Goal: Transaction & Acquisition: Purchase product/service

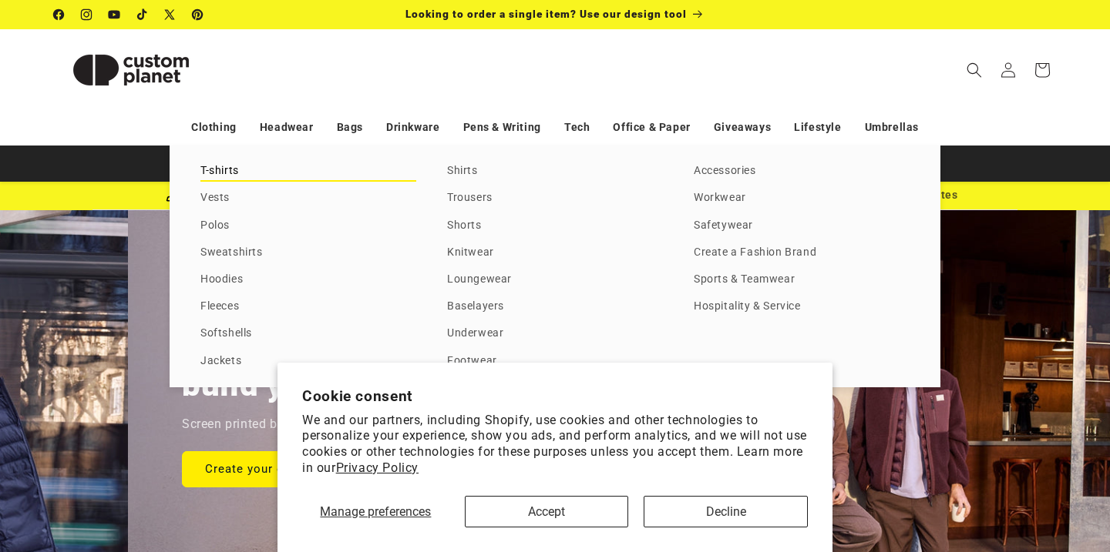
click at [218, 173] on link "T-shirts" at bounding box center [308, 171] width 216 height 21
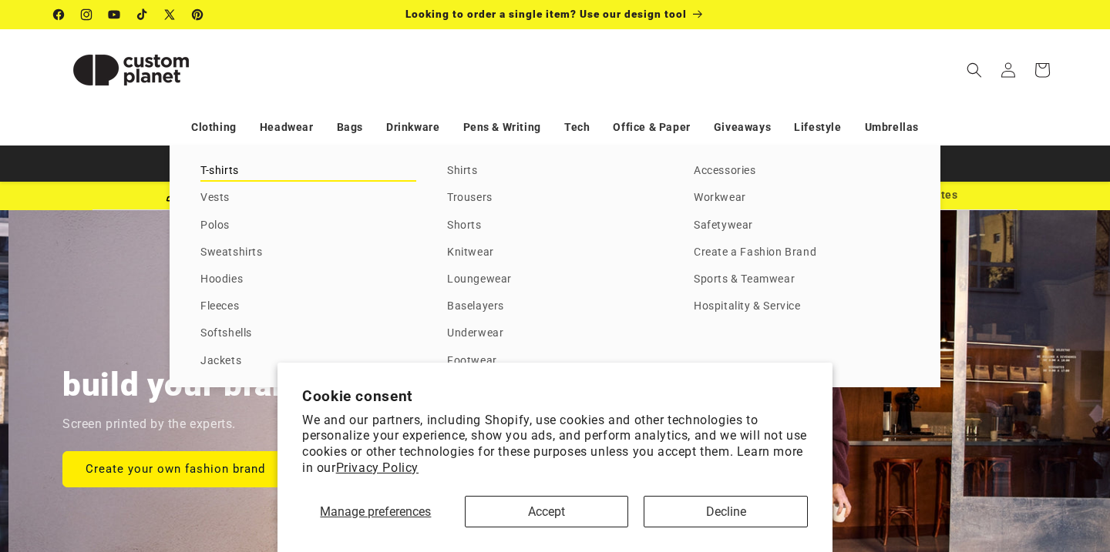
scroll to position [0, 1110]
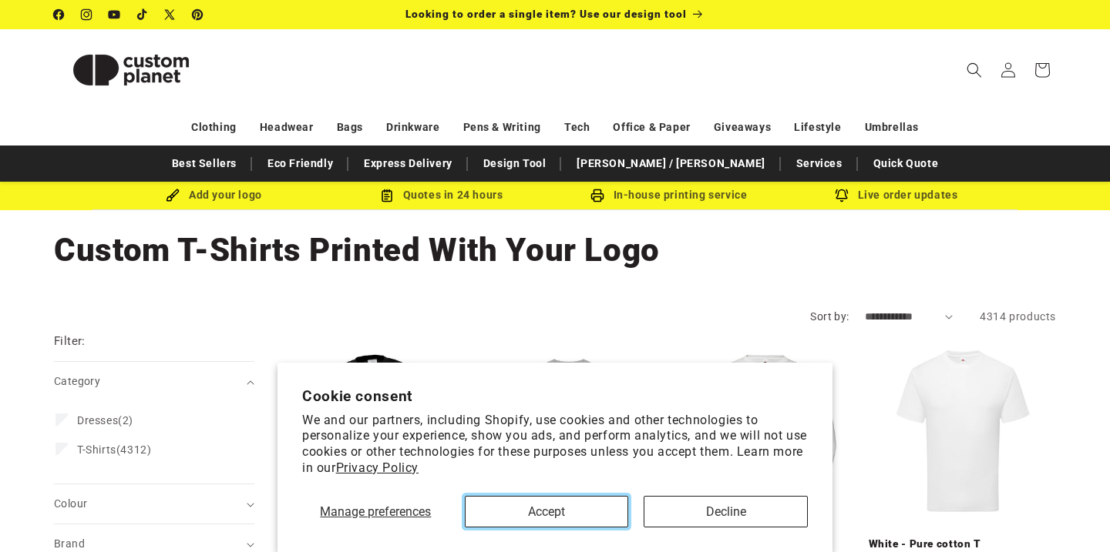
click at [563, 509] on button "Accept" at bounding box center [547, 512] width 164 height 32
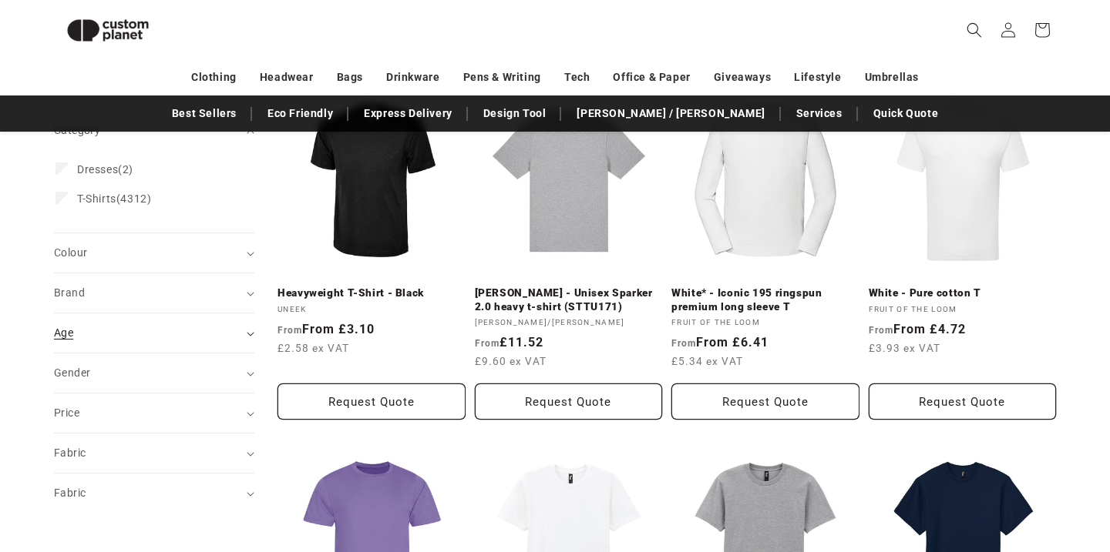
scroll to position [231, 0]
click at [238, 302] on summary "Brand (0)" at bounding box center [154, 292] width 200 height 39
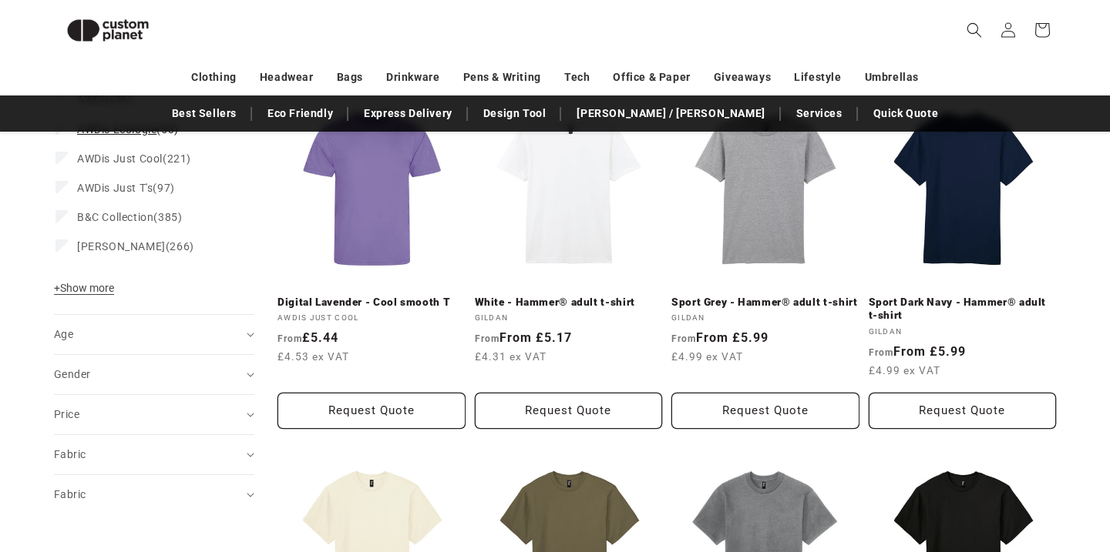
scroll to position [532, 0]
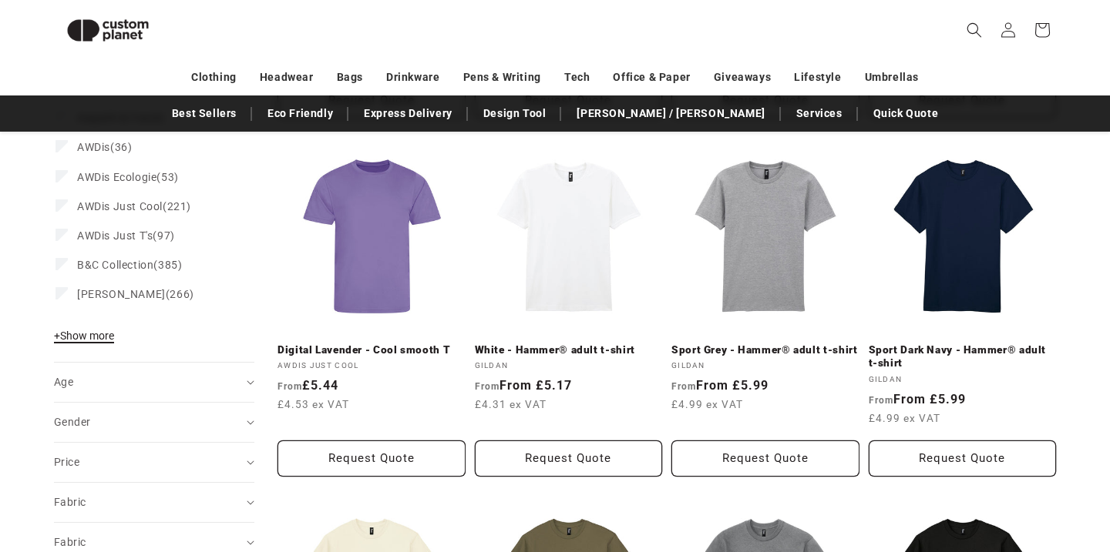
click at [93, 334] on span "+ Show more" at bounding box center [84, 336] width 60 height 12
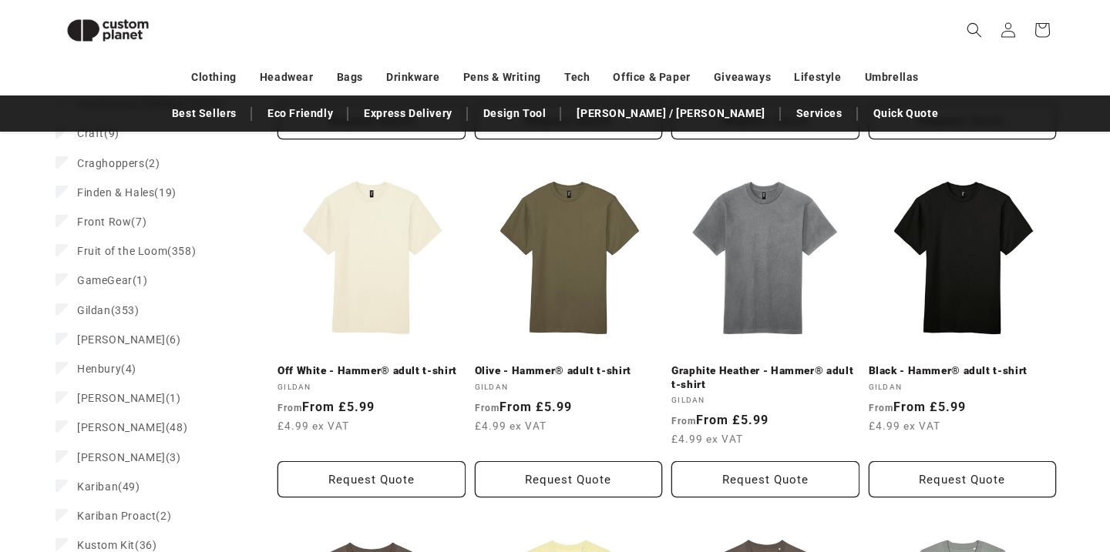
scroll to position [862, 0]
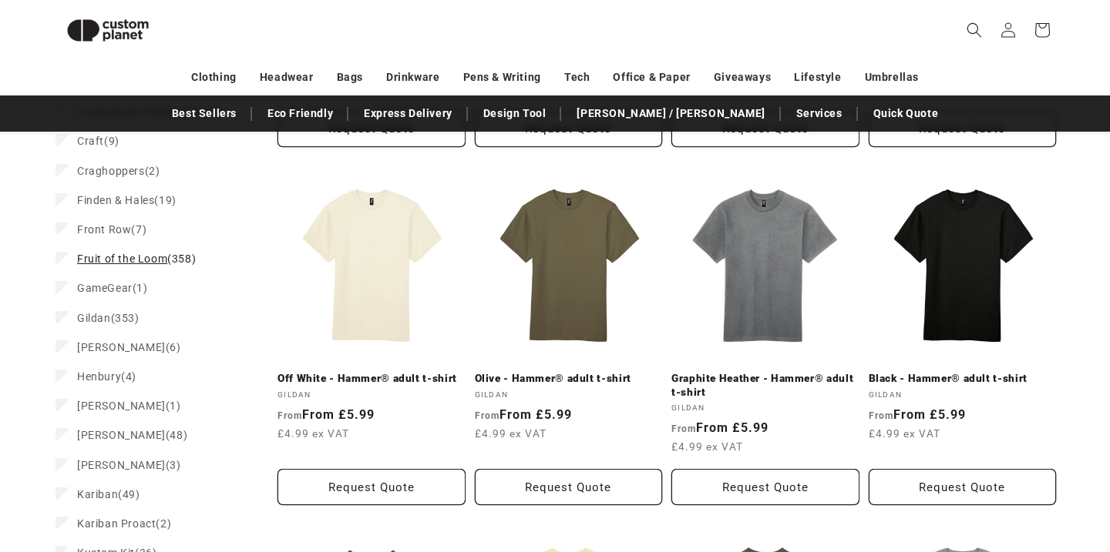
click at [112, 257] on span "Fruit of the Loom" at bounding box center [122, 259] width 90 height 12
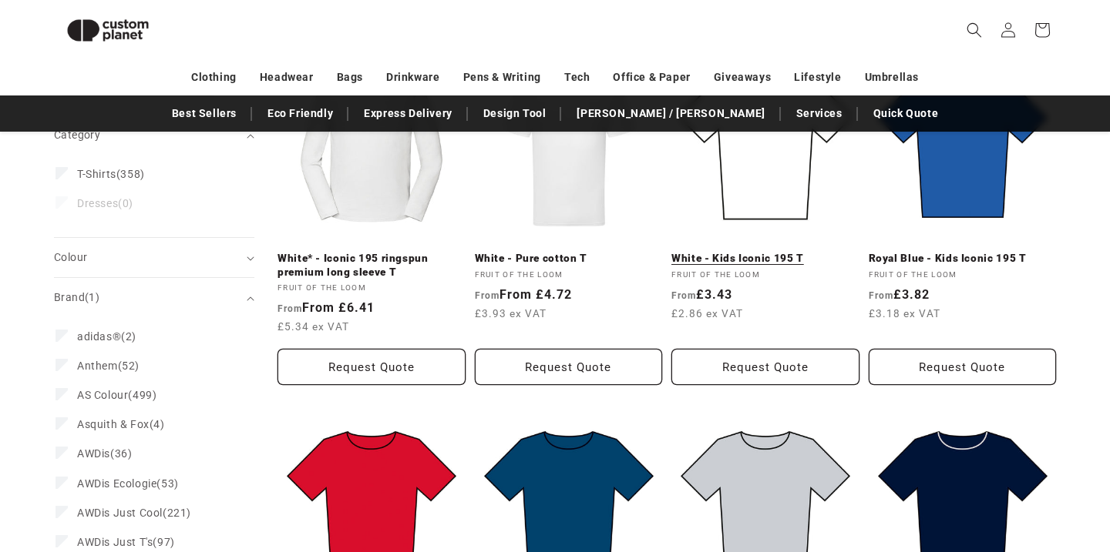
scroll to position [267, 0]
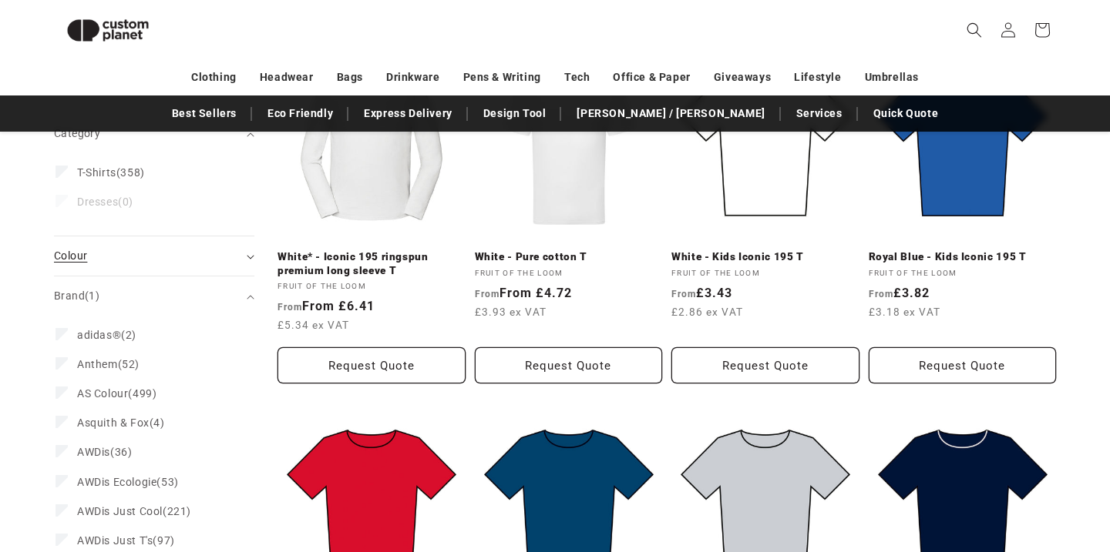
click at [240, 253] on div "Colour (0)" at bounding box center [147, 256] width 187 height 16
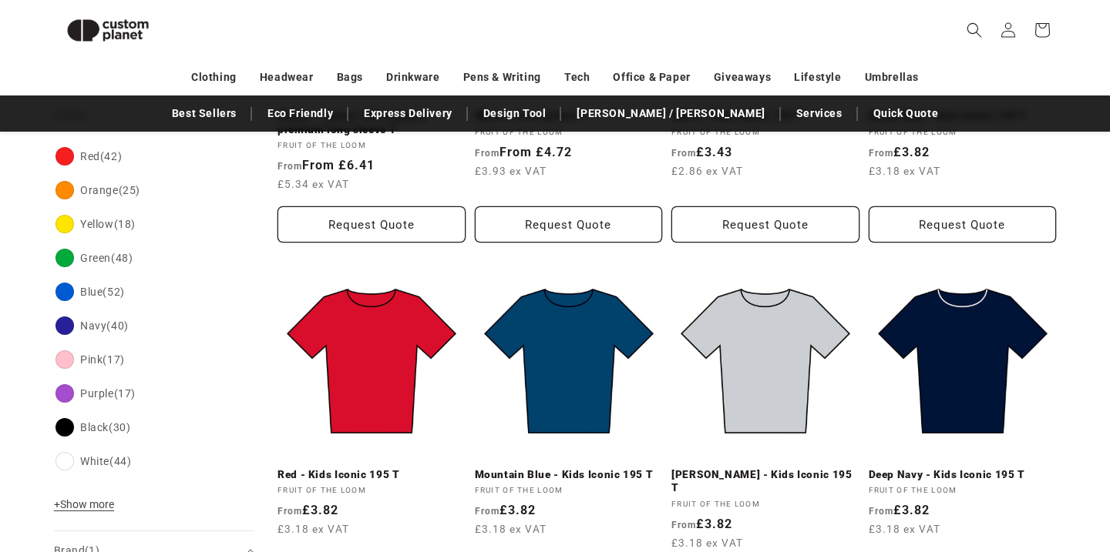
scroll to position [408, 0]
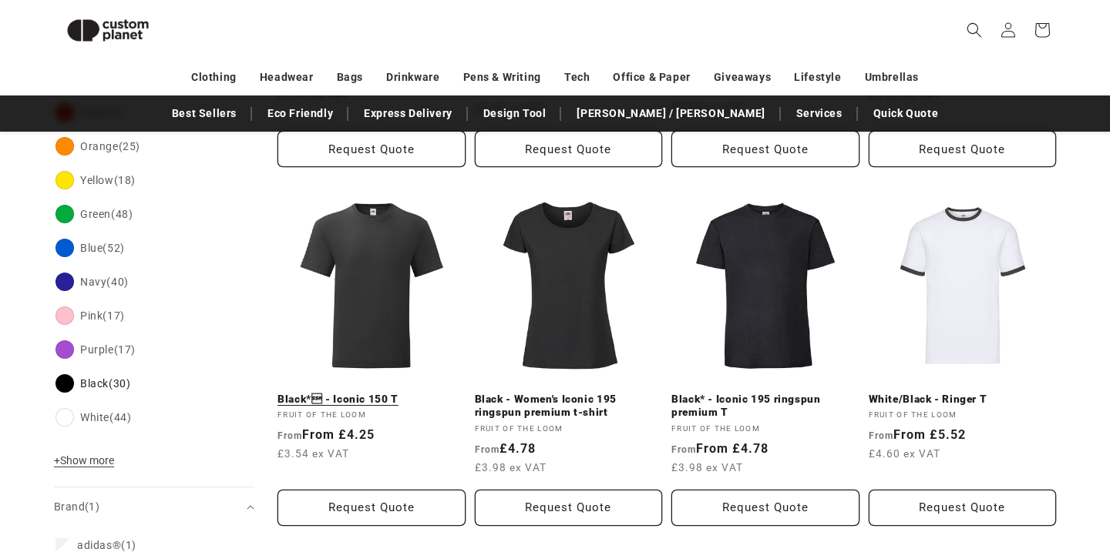
scroll to position [485, 0]
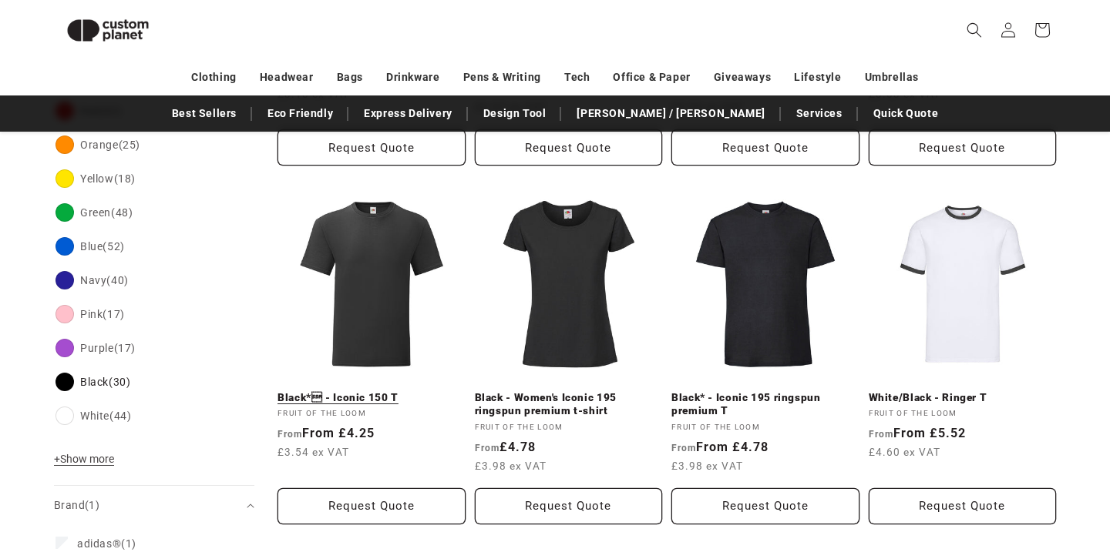
click at [381, 401] on link "Black* - Iconic 150 T" at bounding box center [371, 398] width 188 height 14
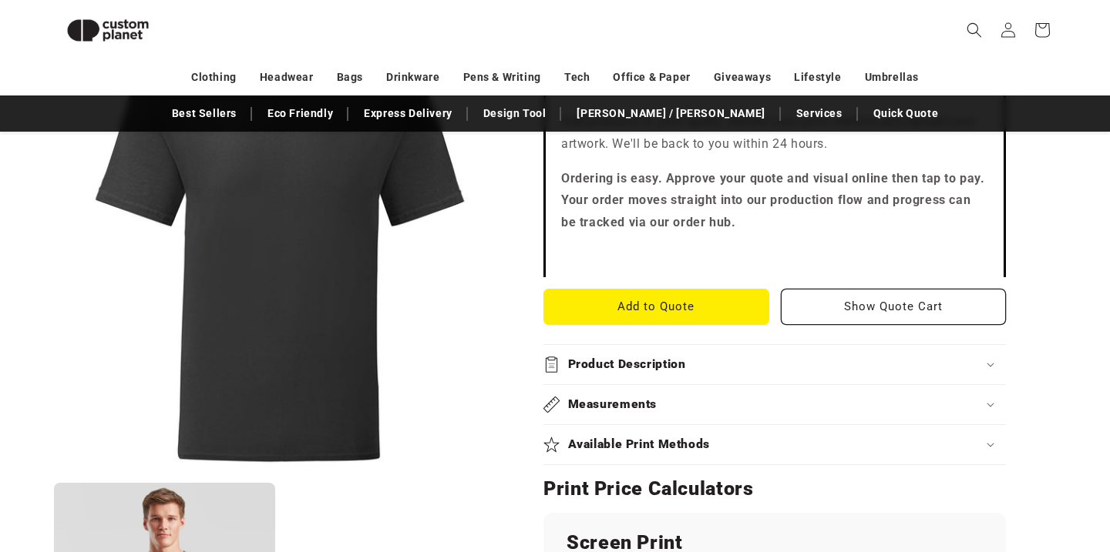
scroll to position [464, 0]
click at [660, 316] on button "Add to Quote" at bounding box center [656, 306] width 226 height 36
